Goal: Information Seeking & Learning: Check status

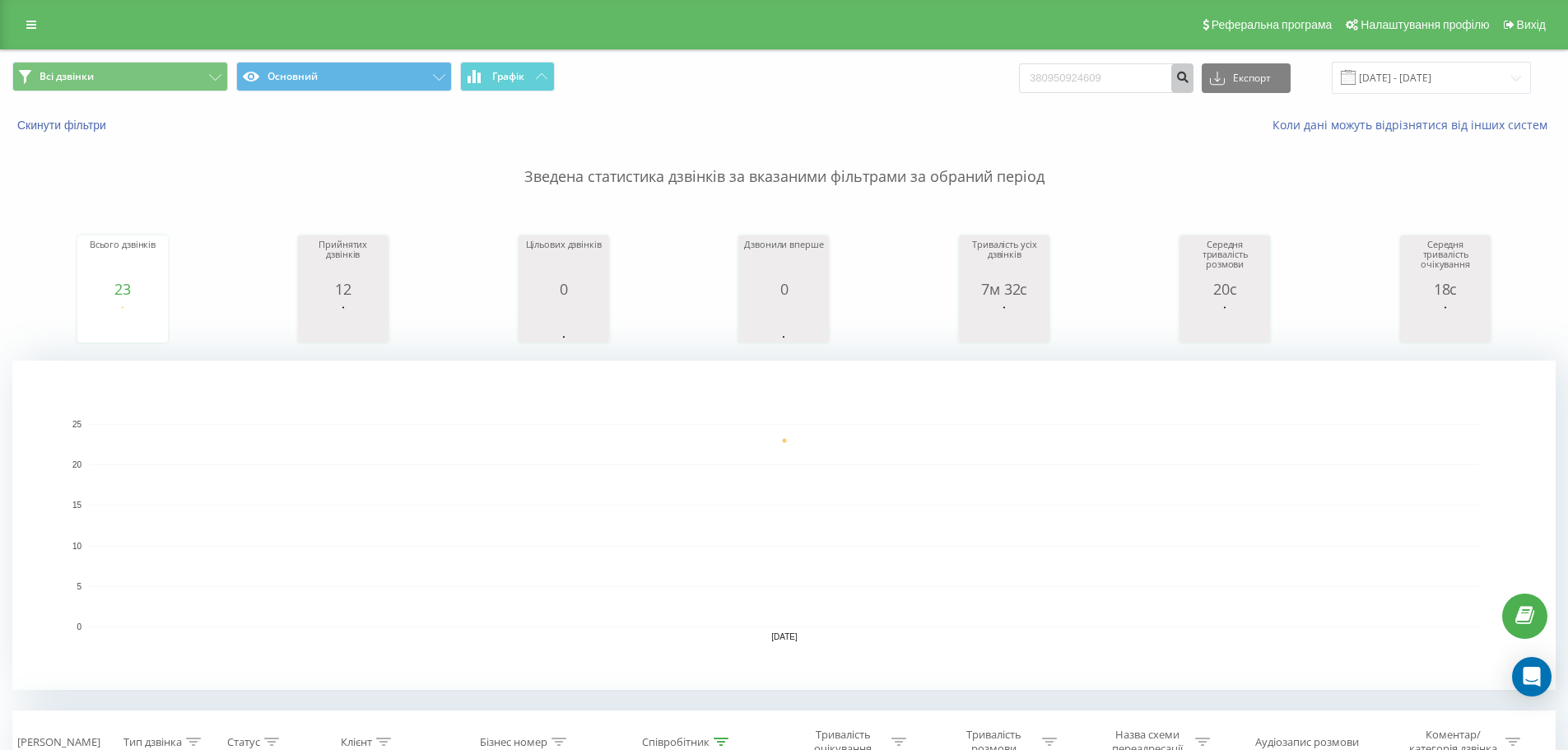
type input "380950924609"
click at [1189, 79] on icon "submit" at bounding box center [1182, 75] width 14 height 10
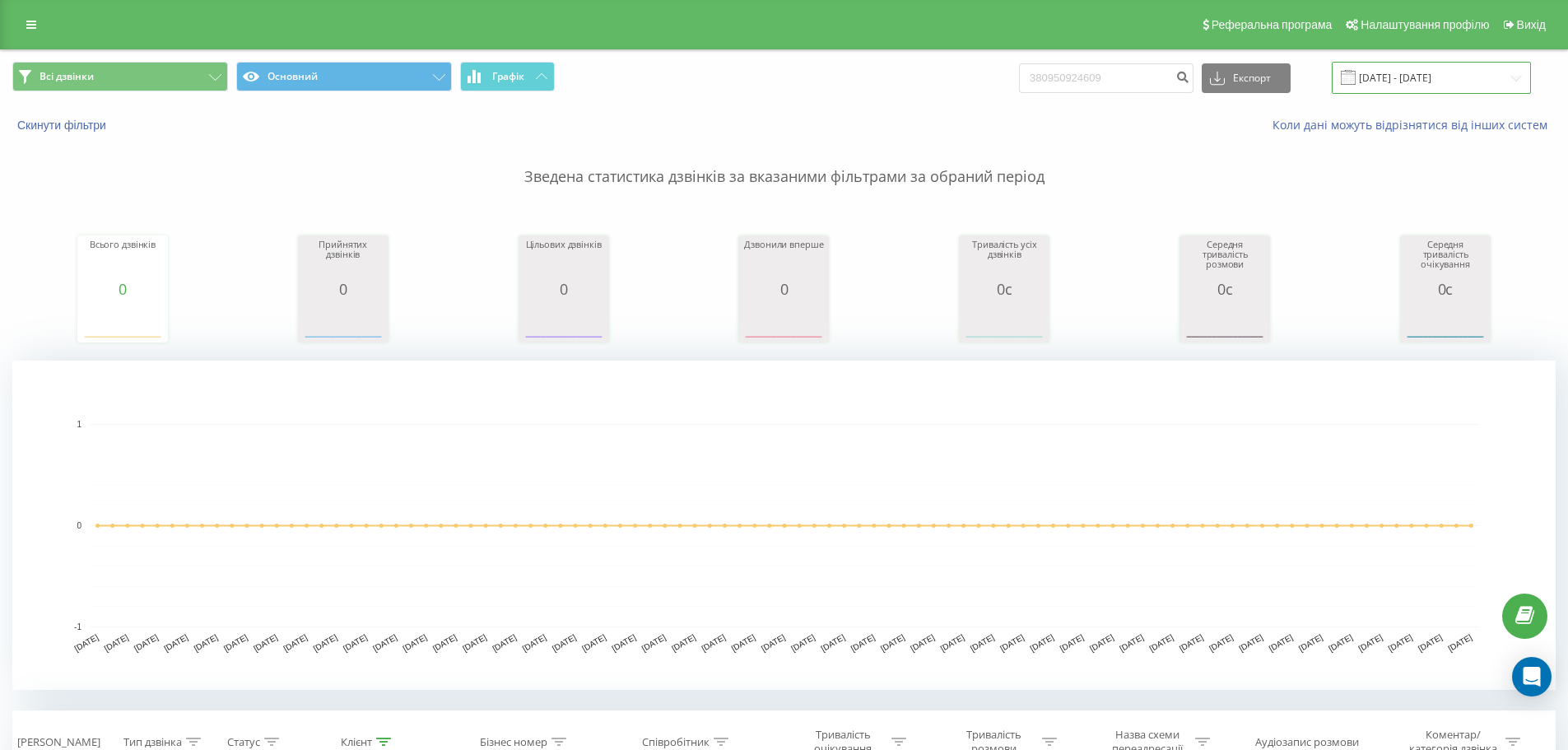
click at [1401, 75] on input "19.05.2025 - 19.08.2025" at bounding box center [1431, 78] width 199 height 32
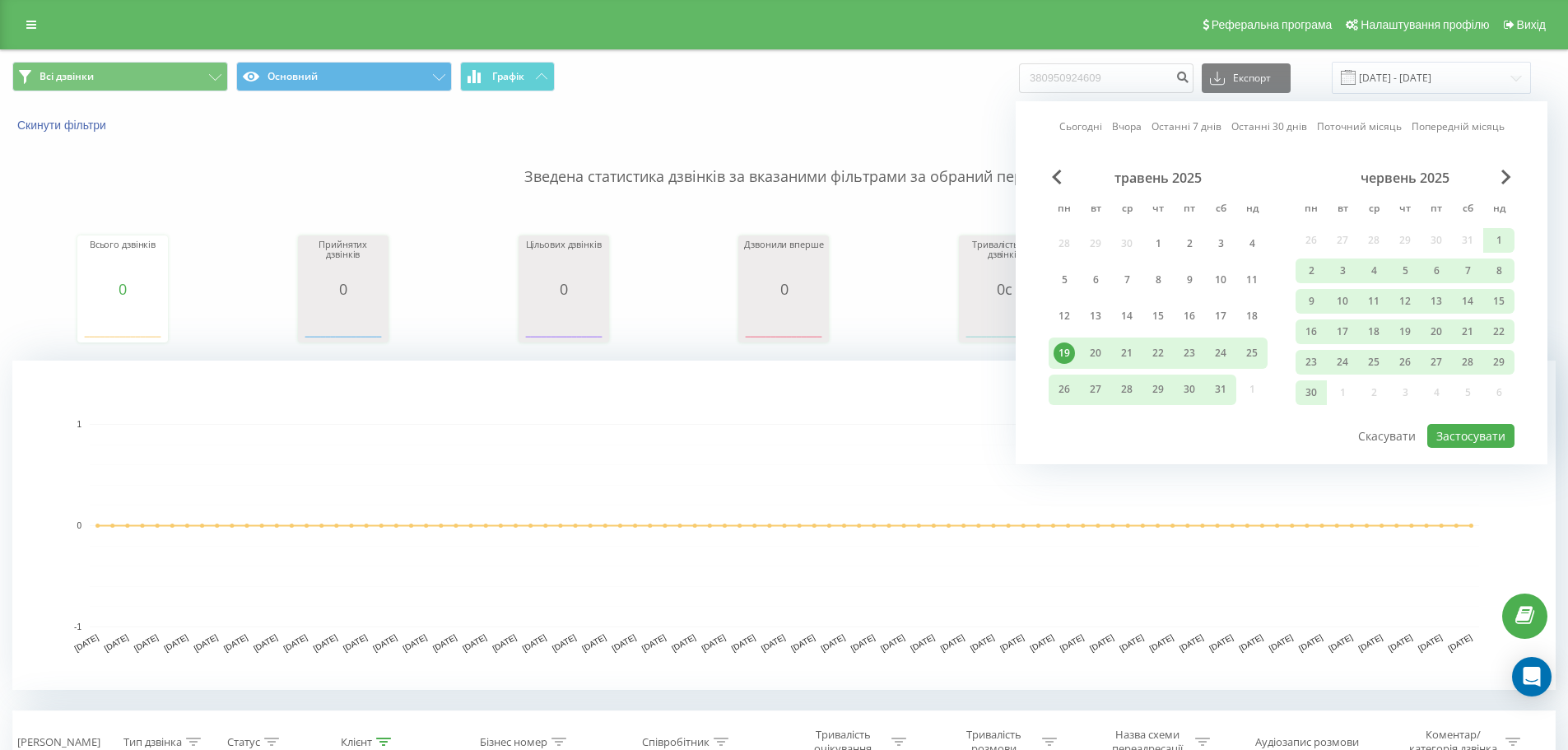
click at [1066, 352] on div "19" at bounding box center [1063, 352] width 21 height 21
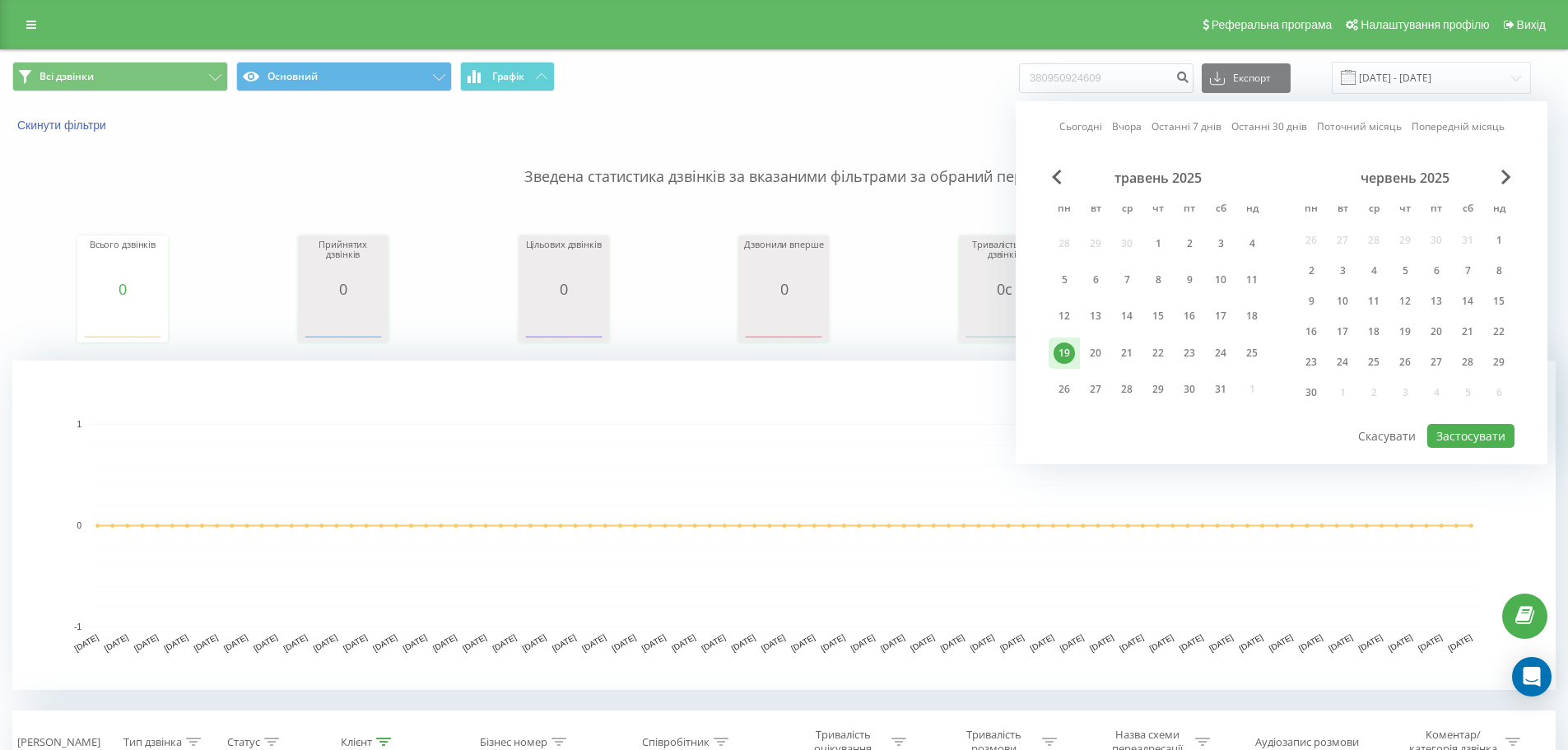
click at [1066, 352] on div "19" at bounding box center [1063, 352] width 21 height 21
click at [1060, 181] on span "Previous Month" at bounding box center [1057, 177] width 10 height 14
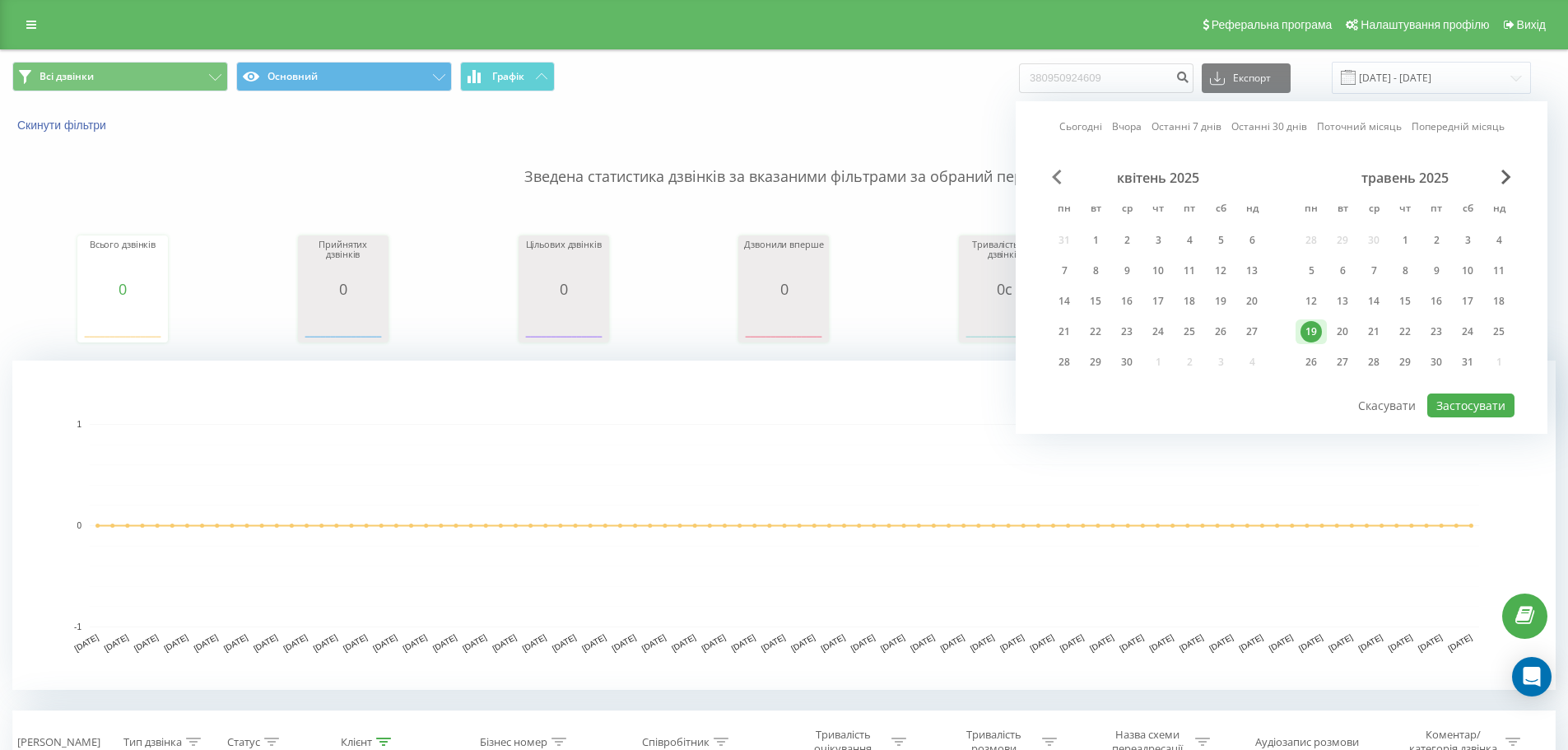
click at [1060, 181] on span "Previous Month" at bounding box center [1057, 177] width 10 height 14
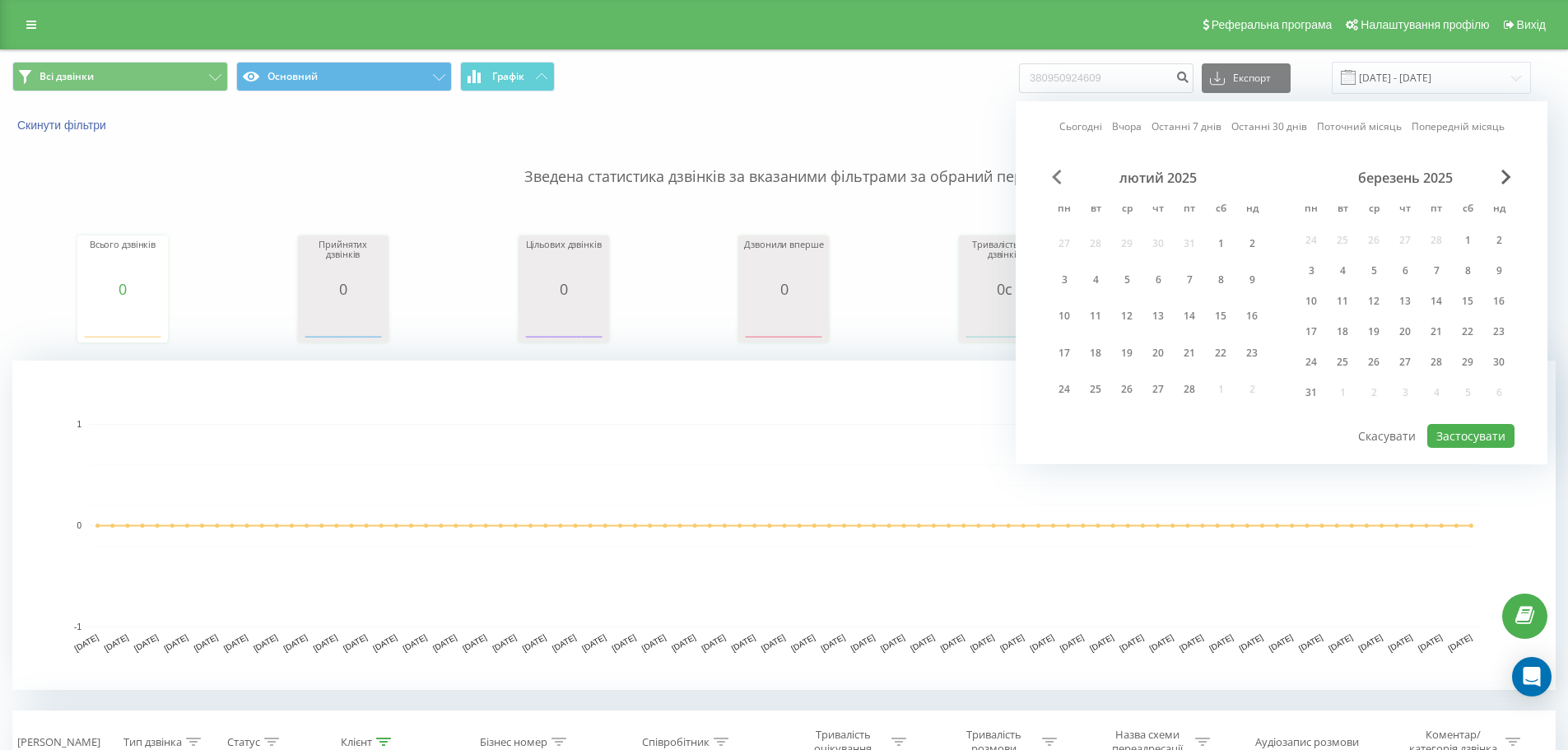
click at [1060, 181] on span "Previous Month" at bounding box center [1057, 177] width 10 height 14
click at [1063, 181] on div "грудень 2024 пн вт ср чт пт сб нд 25 26 27 28 29 30 1 2 3 4 5 6 7 8 9 10 11 12 …" at bounding box center [1281, 296] width 465 height 252
click at [1063, 181] on div "грудень 2024" at bounding box center [1158, 178] width 219 height 16
click at [1064, 269] on div "2" at bounding box center [1063, 270] width 21 height 21
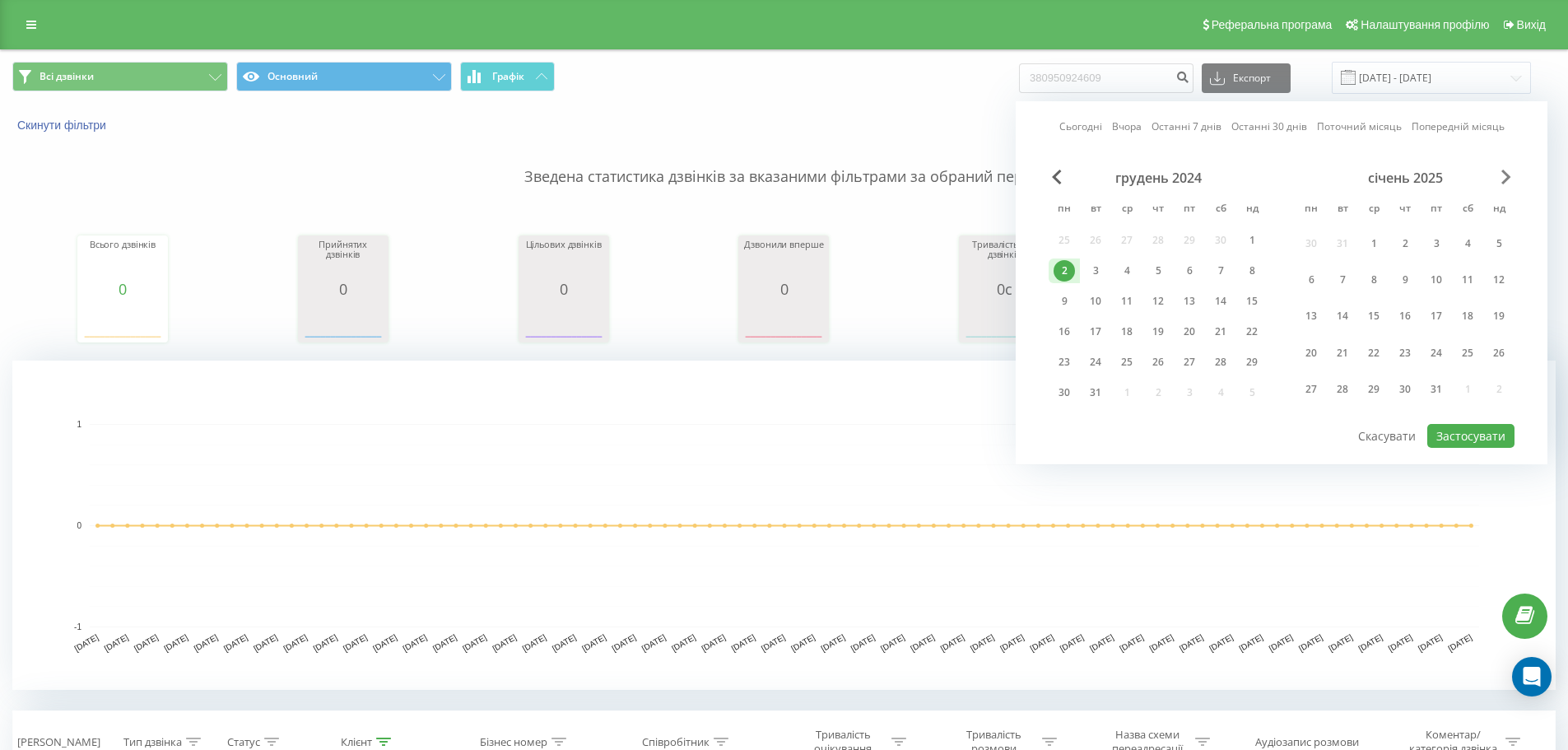
click at [1505, 176] on span "Next Month" at bounding box center [1506, 177] width 10 height 14
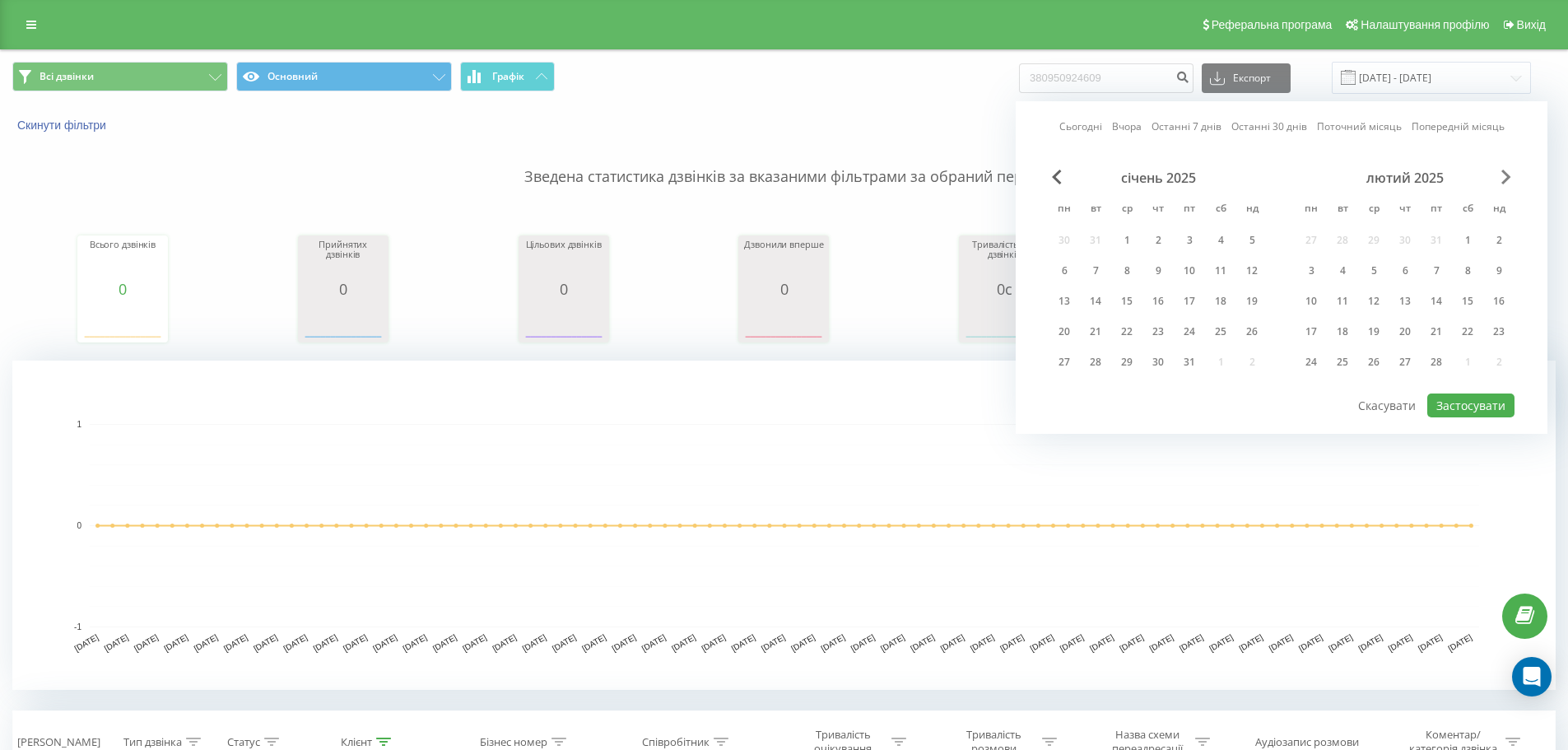
click at [1505, 176] on span "Next Month" at bounding box center [1506, 177] width 10 height 14
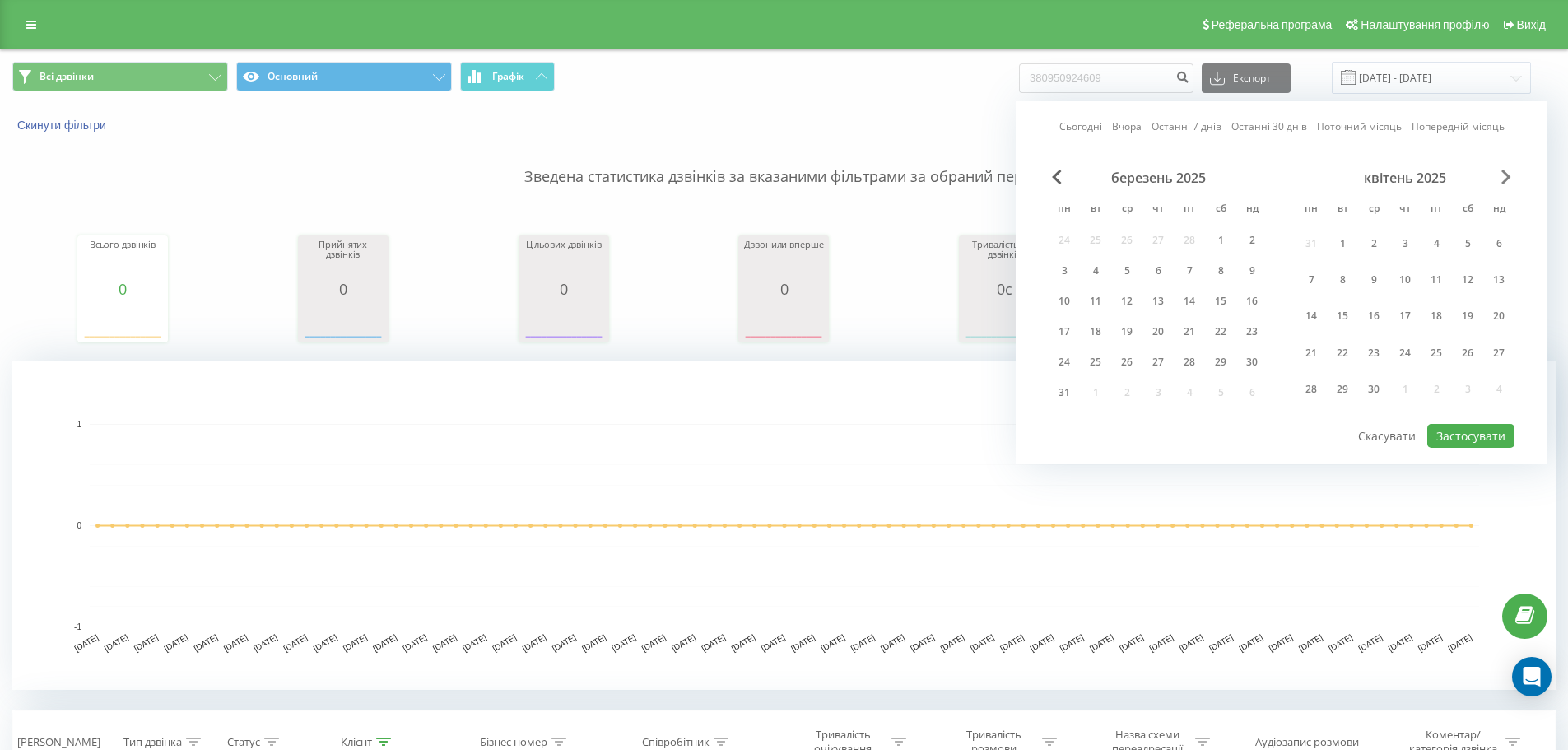
click at [1505, 176] on span "Next Month" at bounding box center [1506, 177] width 10 height 14
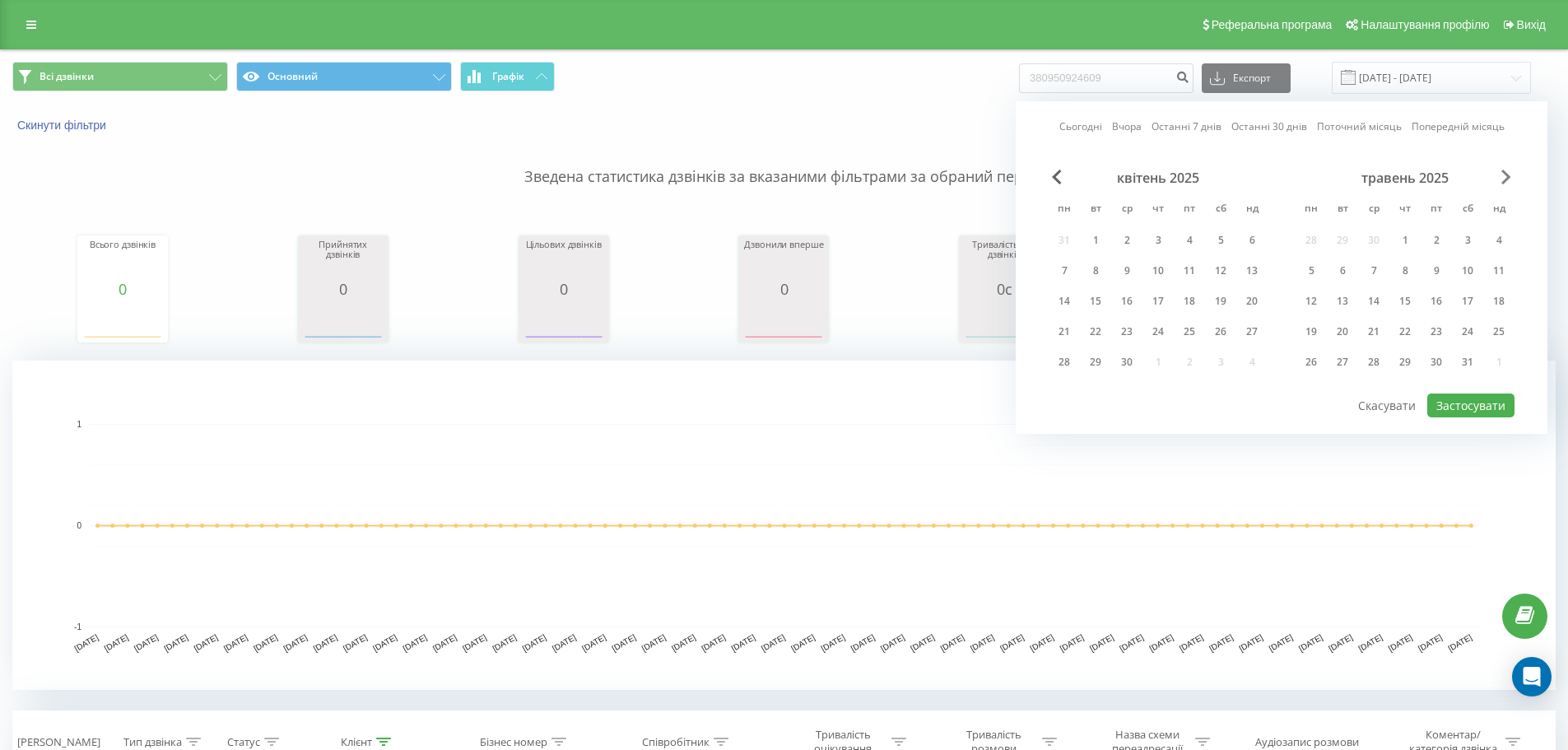
click at [1505, 176] on span "Next Month" at bounding box center [1506, 177] width 10 height 14
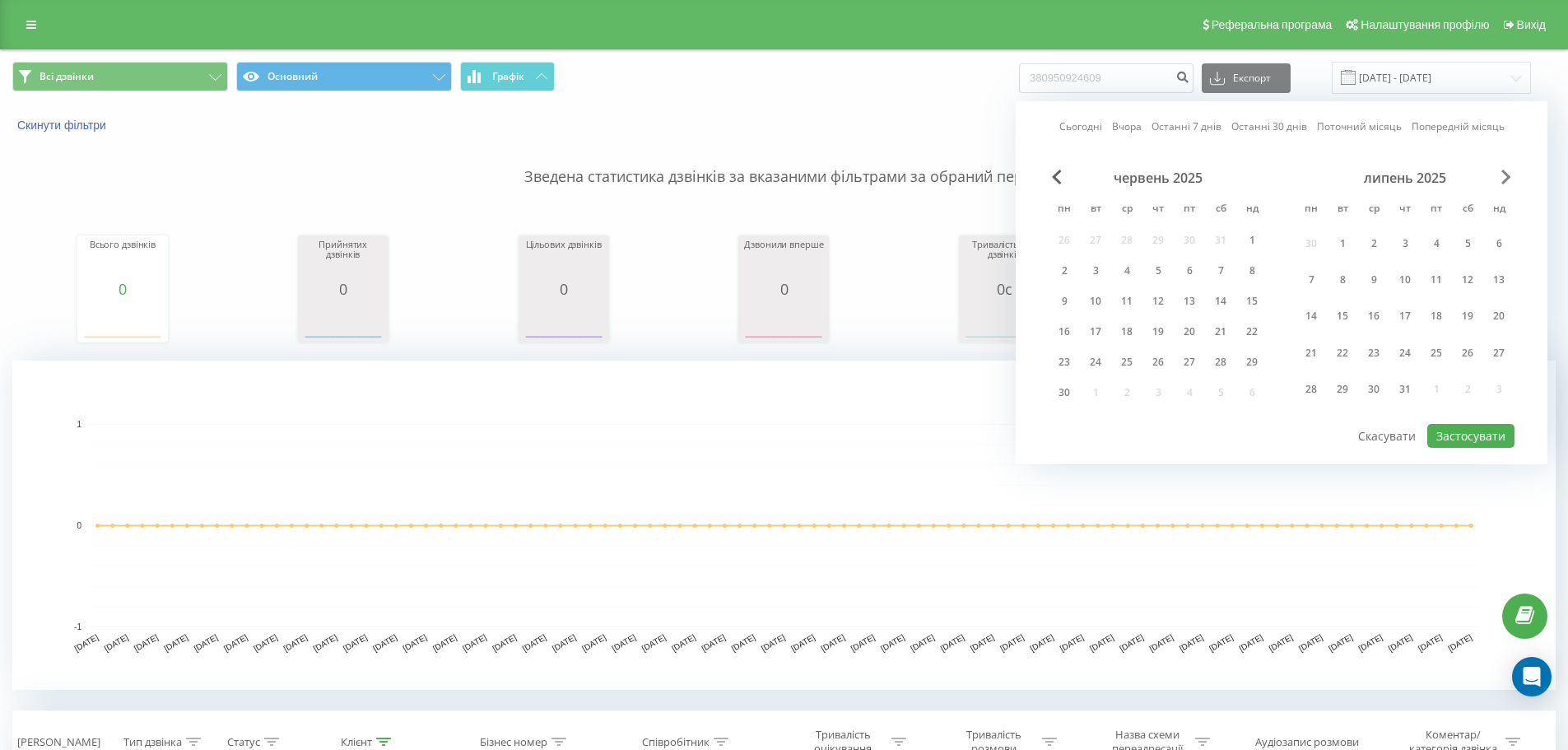
click at [1505, 176] on span "Next Month" at bounding box center [1506, 177] width 10 height 14
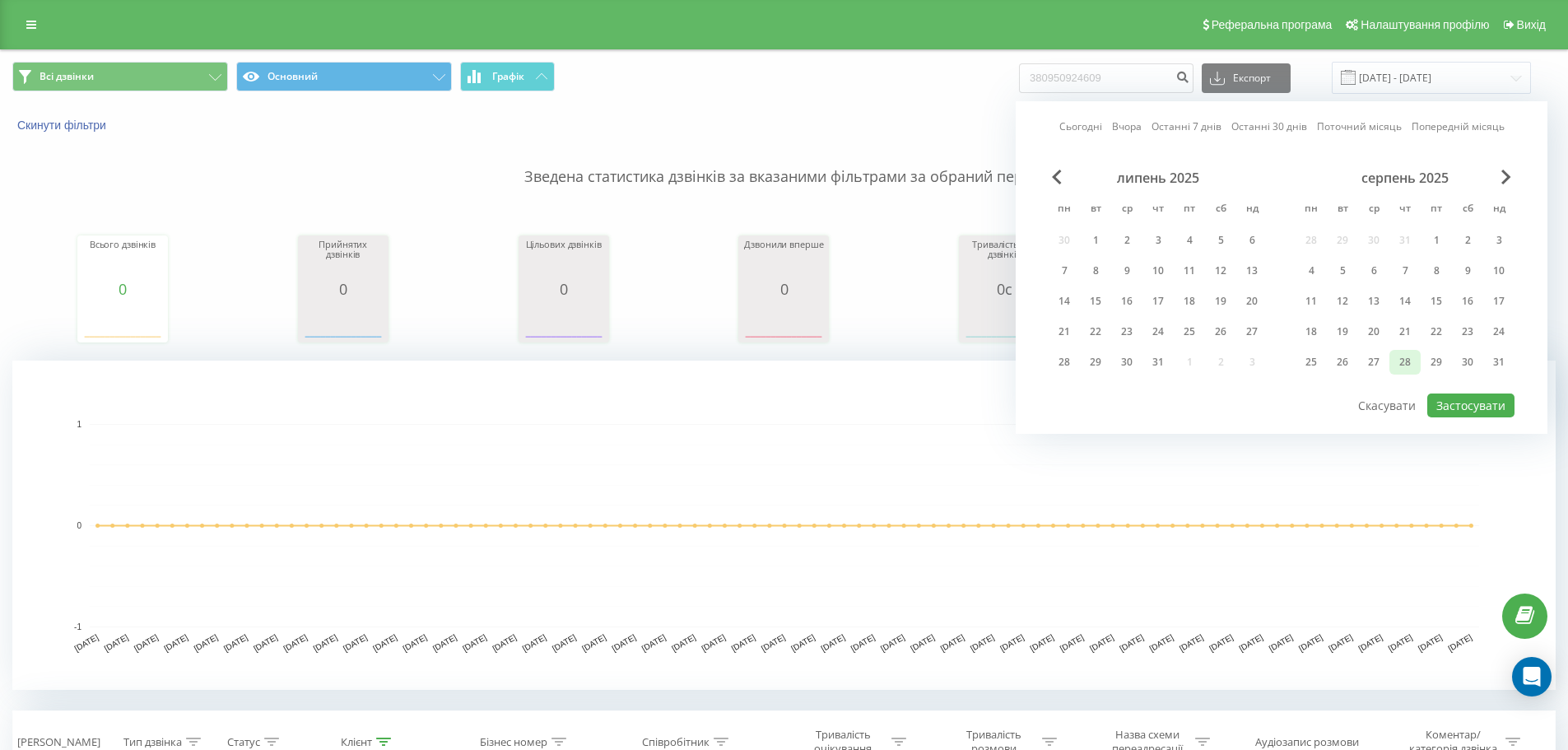
click at [1402, 365] on div "28" at bounding box center [1404, 362] width 21 height 21
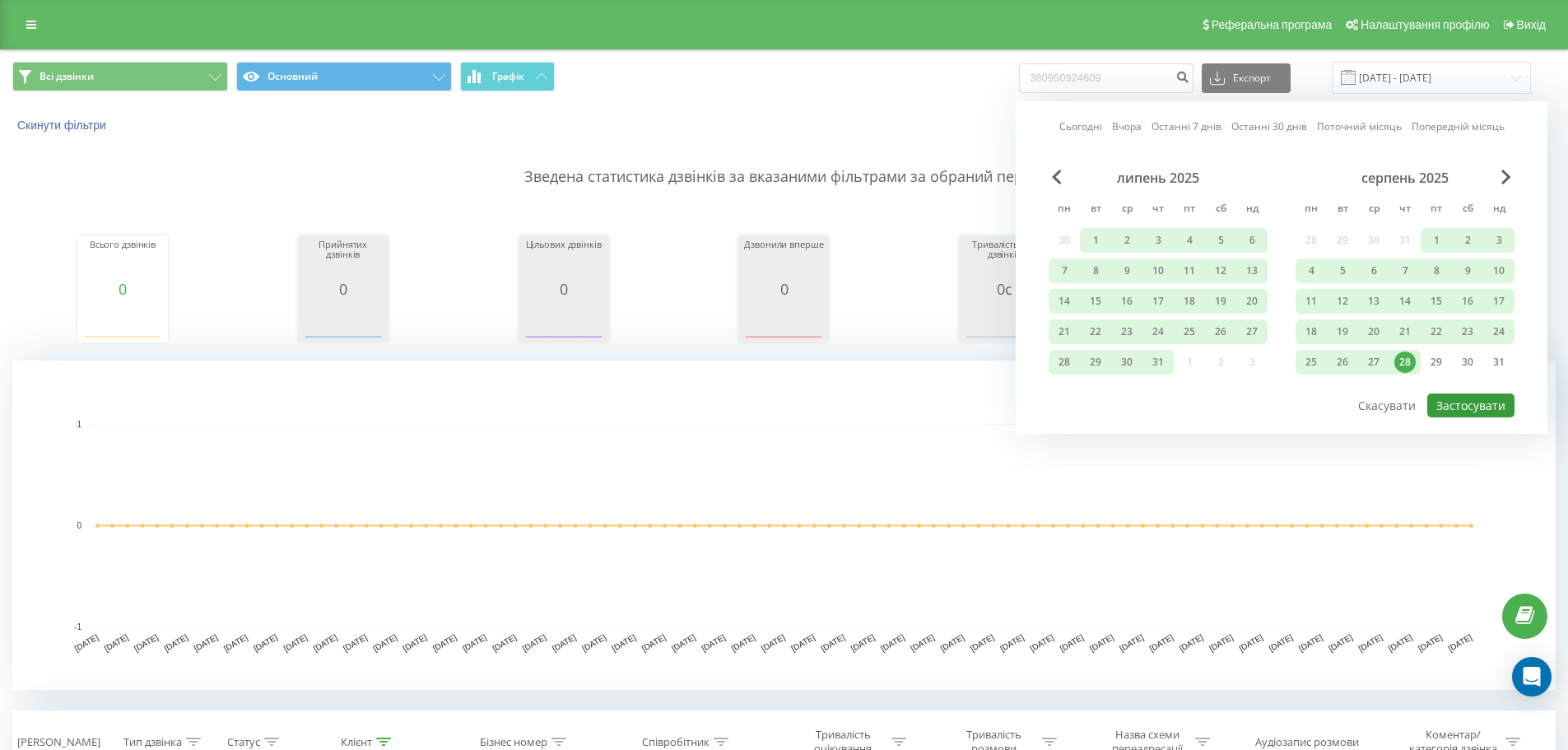
click at [1460, 406] on button "Застосувати" at bounding box center [1470, 405] width 87 height 24
type input "02.12.2024 - 28.08.2025"
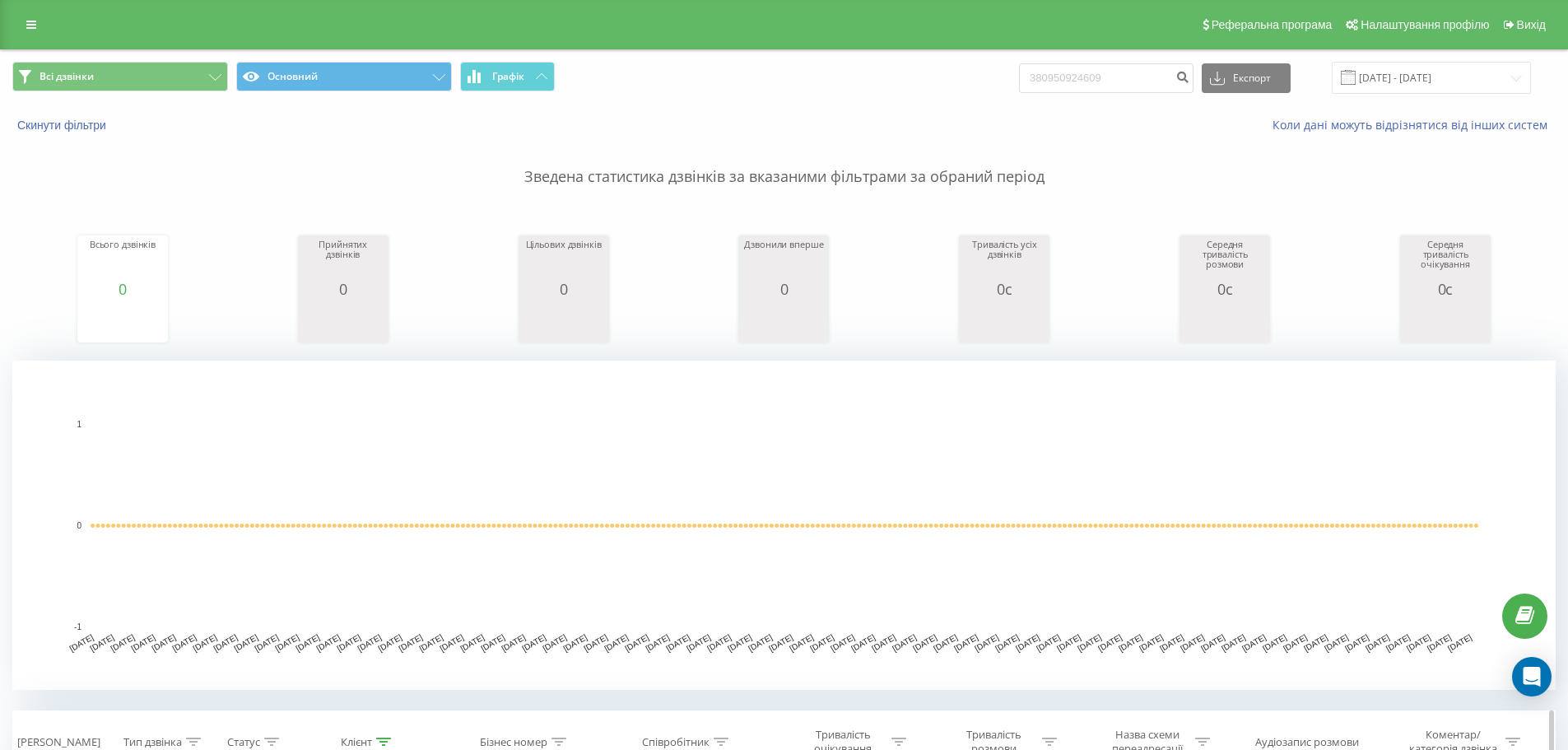
scroll to position [407, 0]
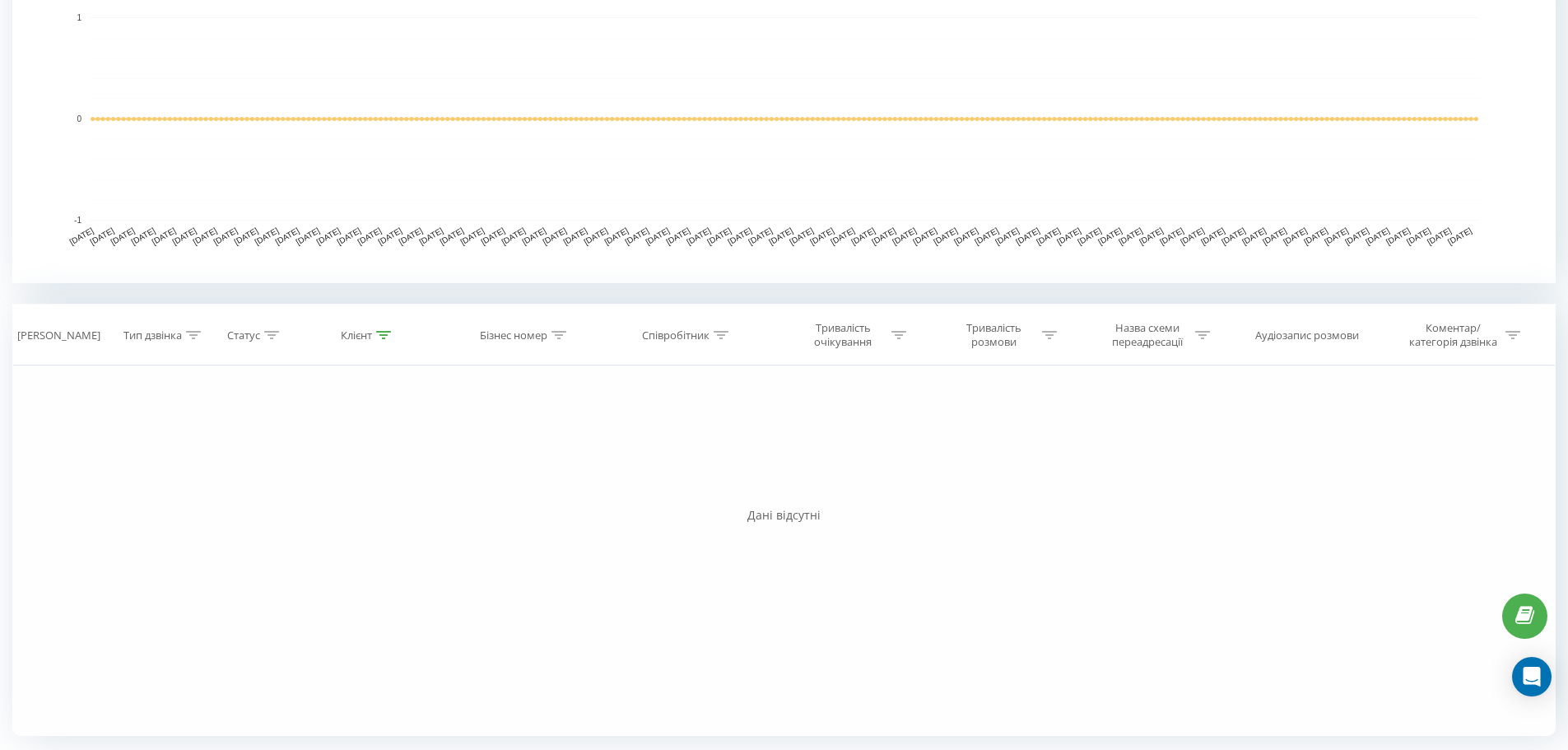
drag, startPoint x: 386, startPoint y: 334, endPoint x: 437, endPoint y: 257, distance: 92.4
click at [386, 333] on icon at bounding box center [383, 335] width 14 height 8
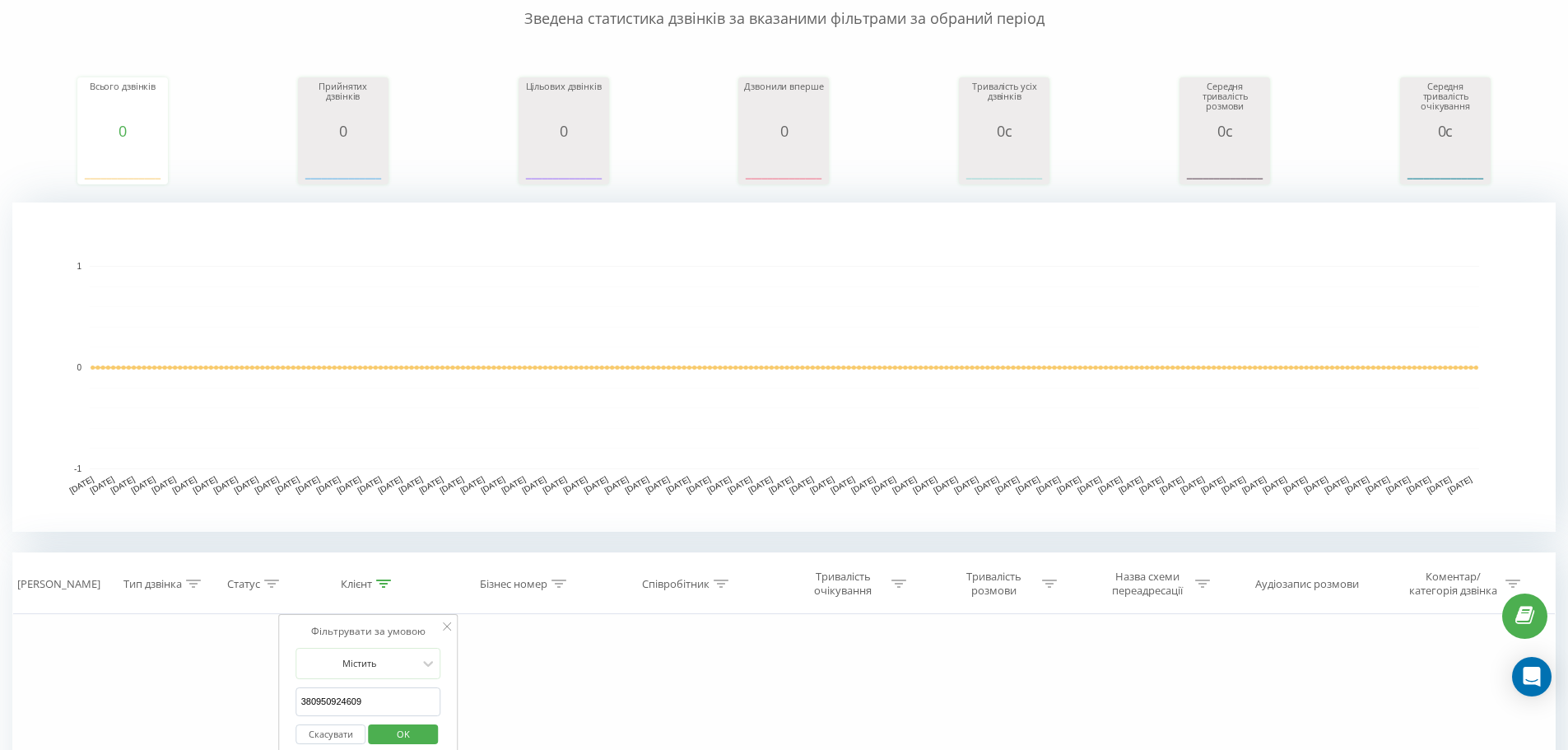
scroll to position [0, 0]
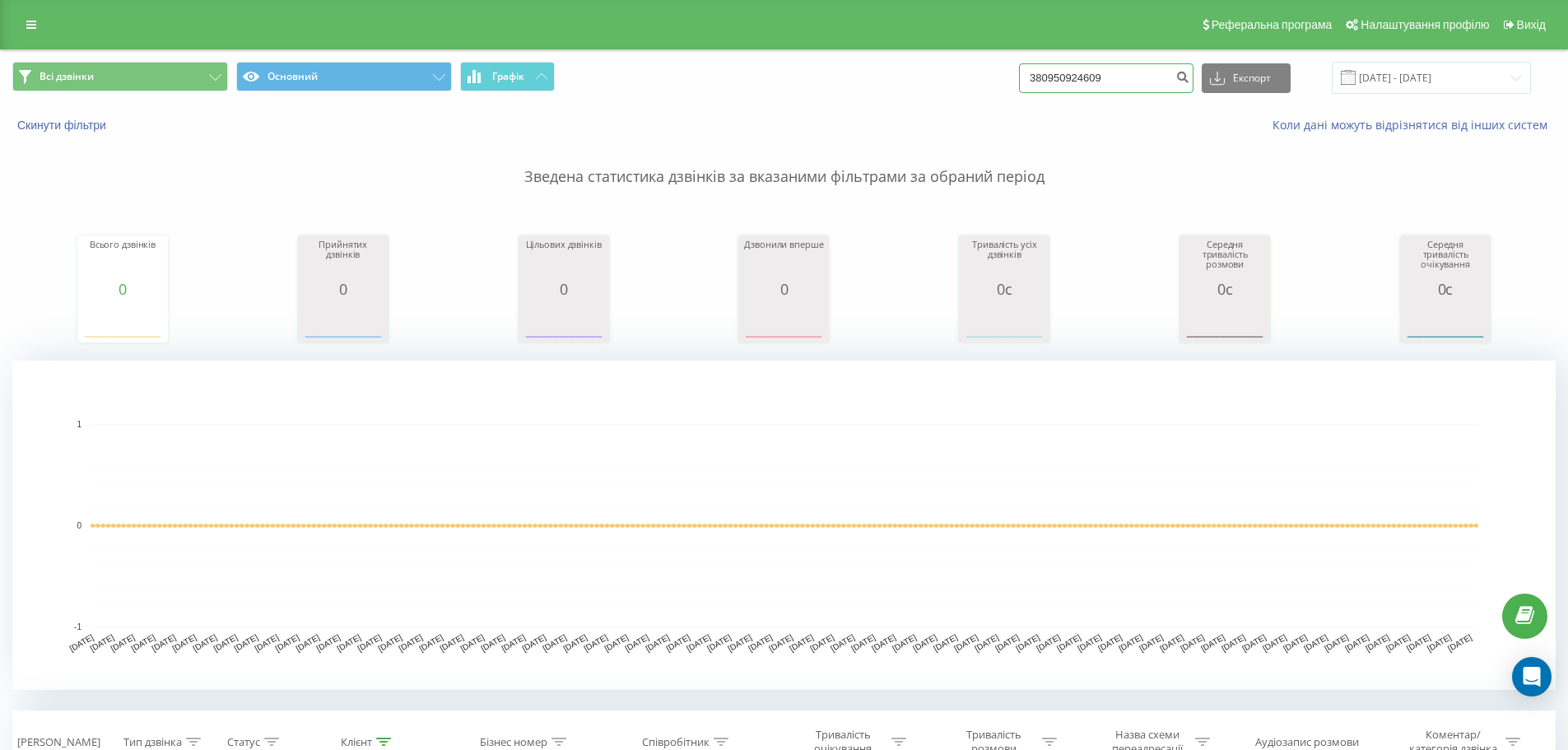
click at [1098, 69] on input "380950924609" at bounding box center [1105, 78] width 174 height 30
paste input "380730941399"
click at [1168, 81] on input "380950924380730941399609" at bounding box center [1105, 78] width 174 height 30
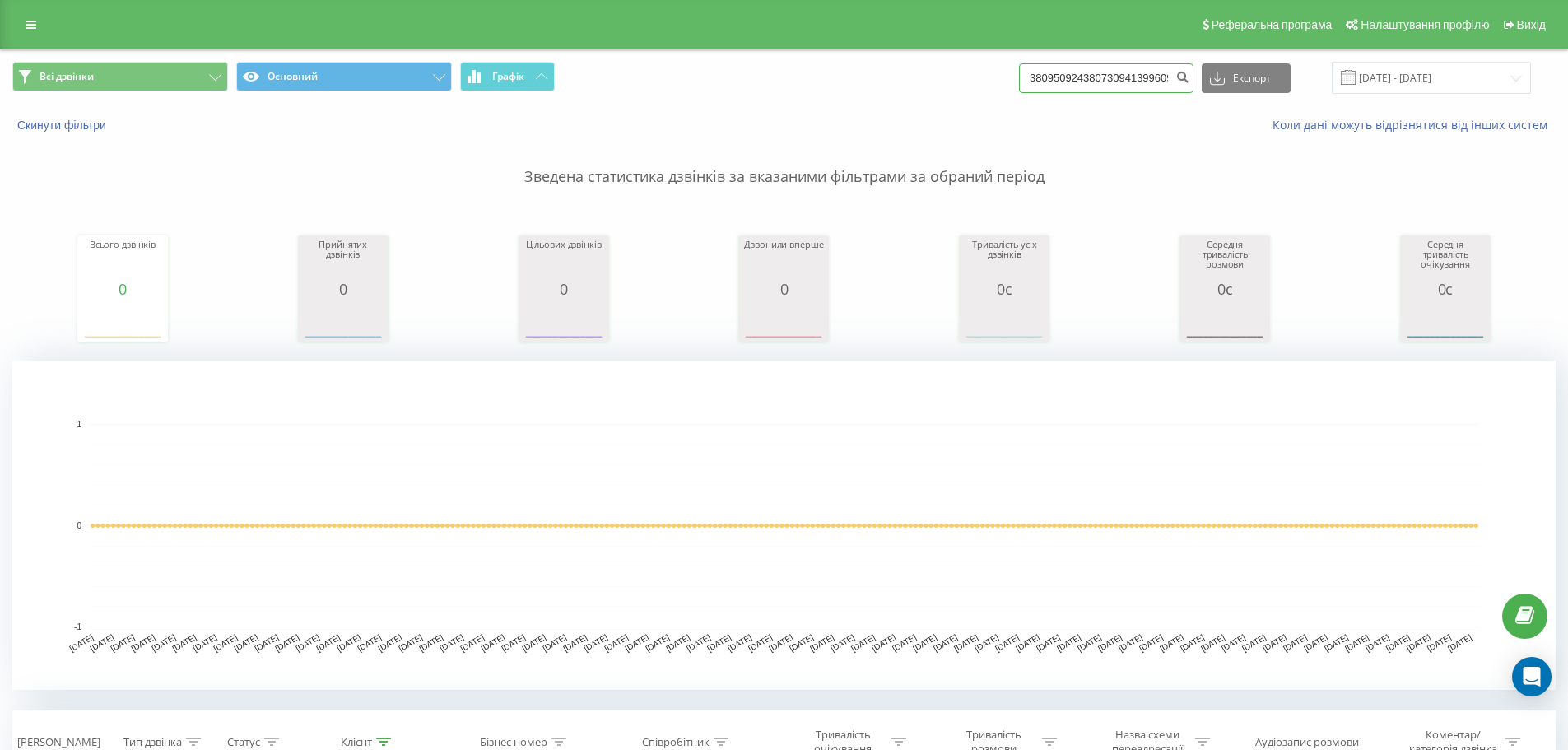
paste input "73094139"
type input "380730941399"
click at [1192, 83] on button "submit" at bounding box center [1182, 78] width 22 height 30
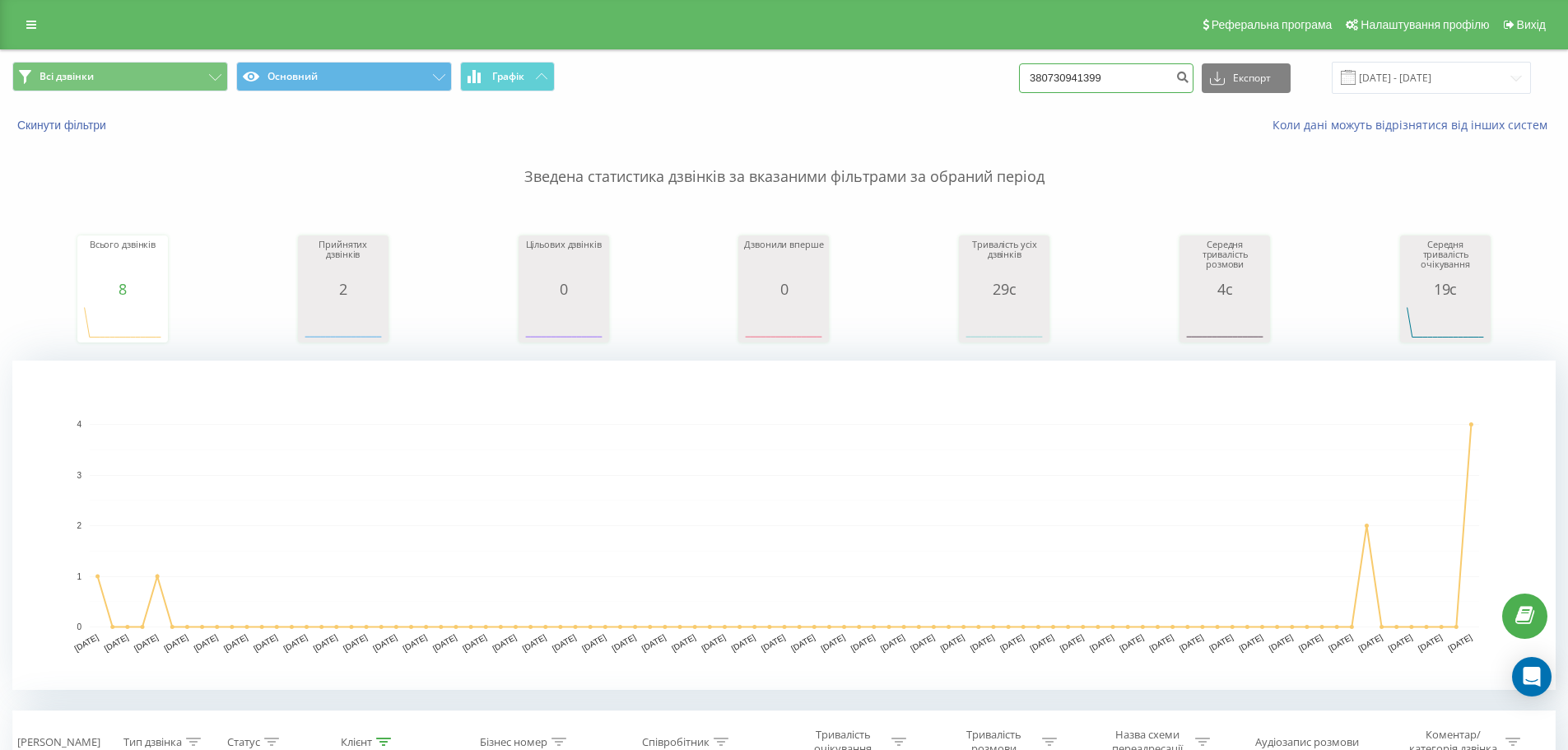
click at [1056, 79] on input "380730941399" at bounding box center [1105, 78] width 174 height 30
paste input "380985262532"
click at [1056, 79] on input "383809852625320730941399" at bounding box center [1105, 78] width 174 height 30
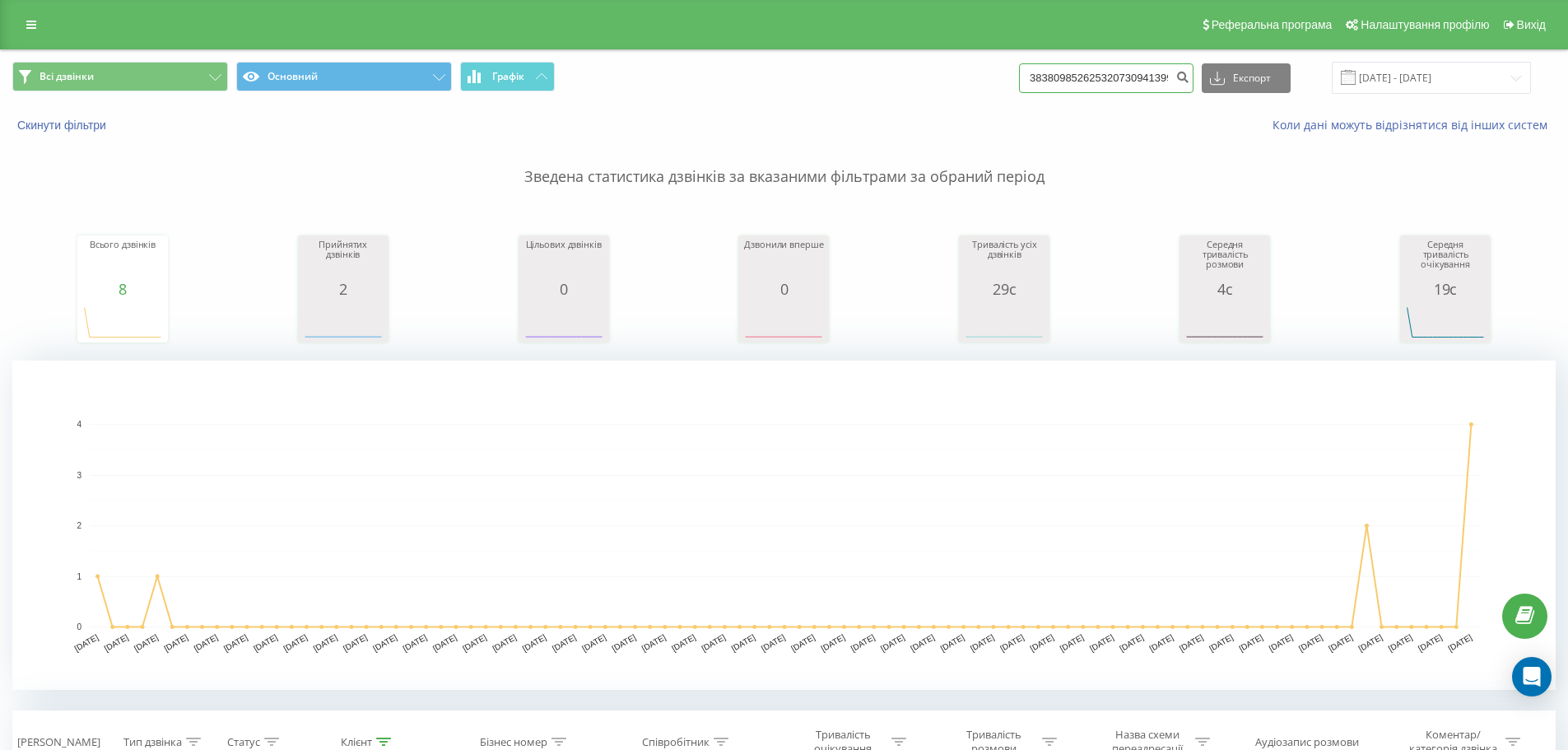
paste input "0985262532"
type input "380985262532"
click at [1193, 75] on button "submit" at bounding box center [1182, 78] width 22 height 30
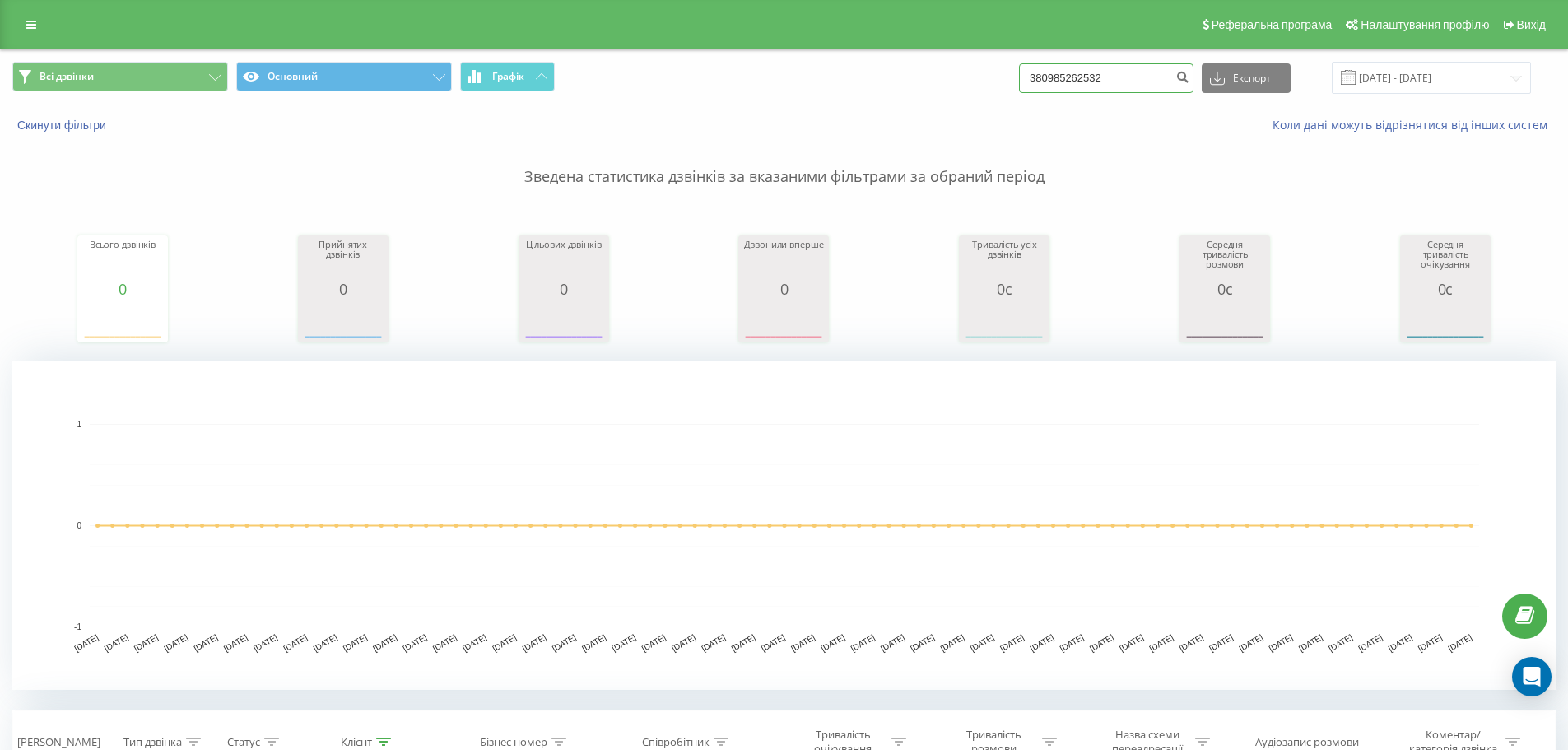
click at [1127, 83] on input "380985262532" at bounding box center [1105, 78] width 174 height 30
paste input "31014806"
type input "380931014806"
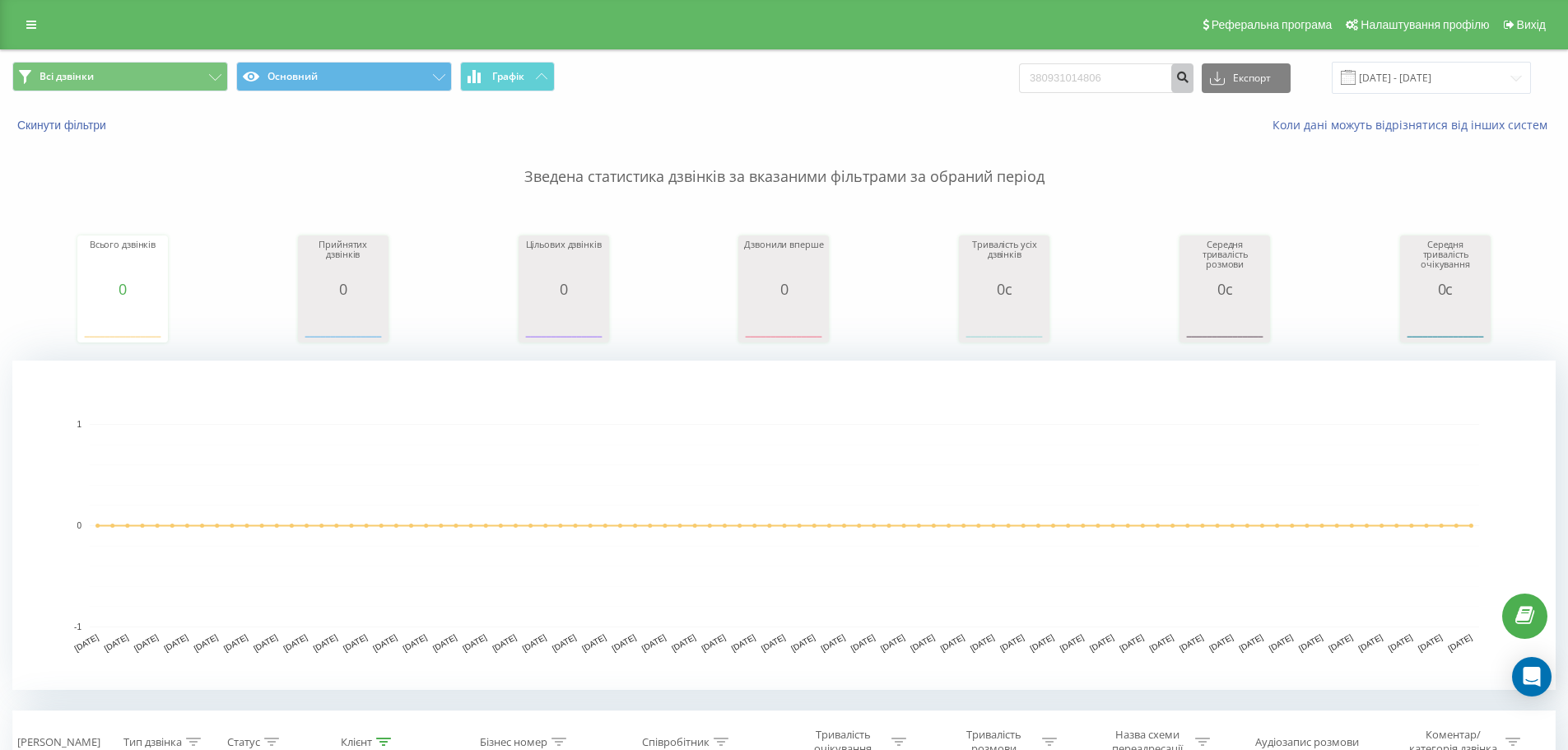
click at [1189, 80] on icon "submit" at bounding box center [1182, 75] width 14 height 10
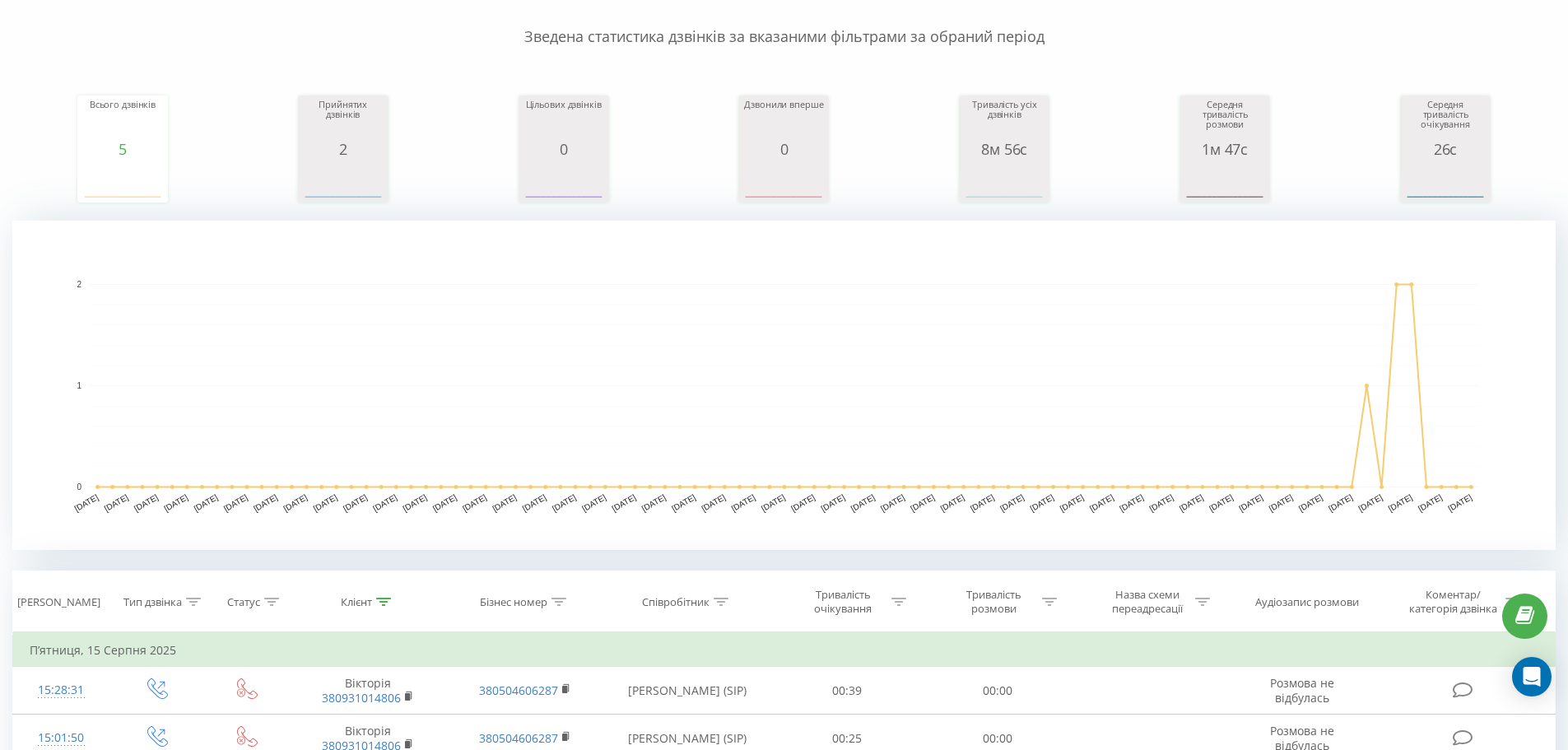
scroll to position [411, 0]
